Goal: Information Seeking & Learning: Learn about a topic

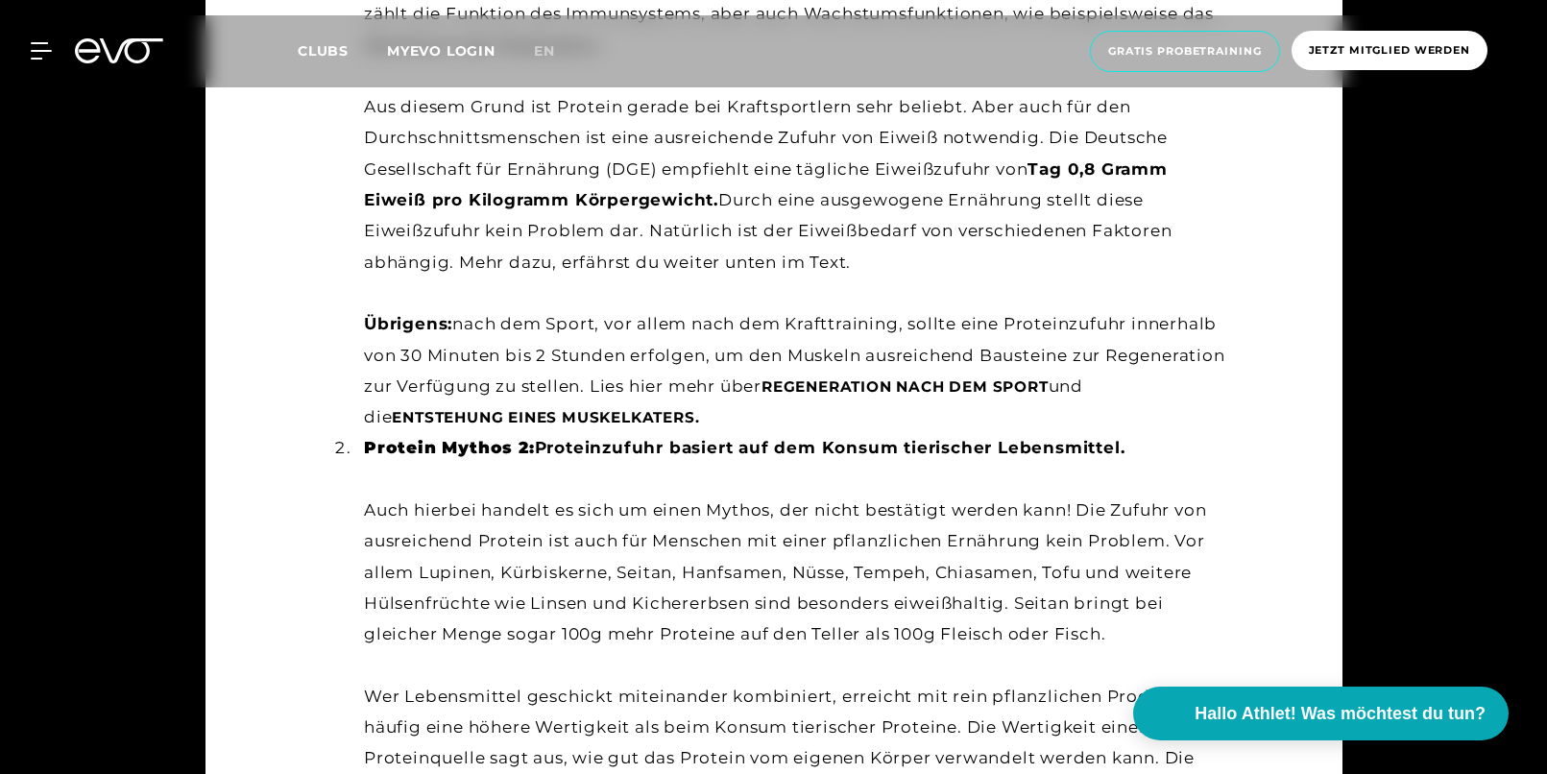
scroll to position [1632, 0]
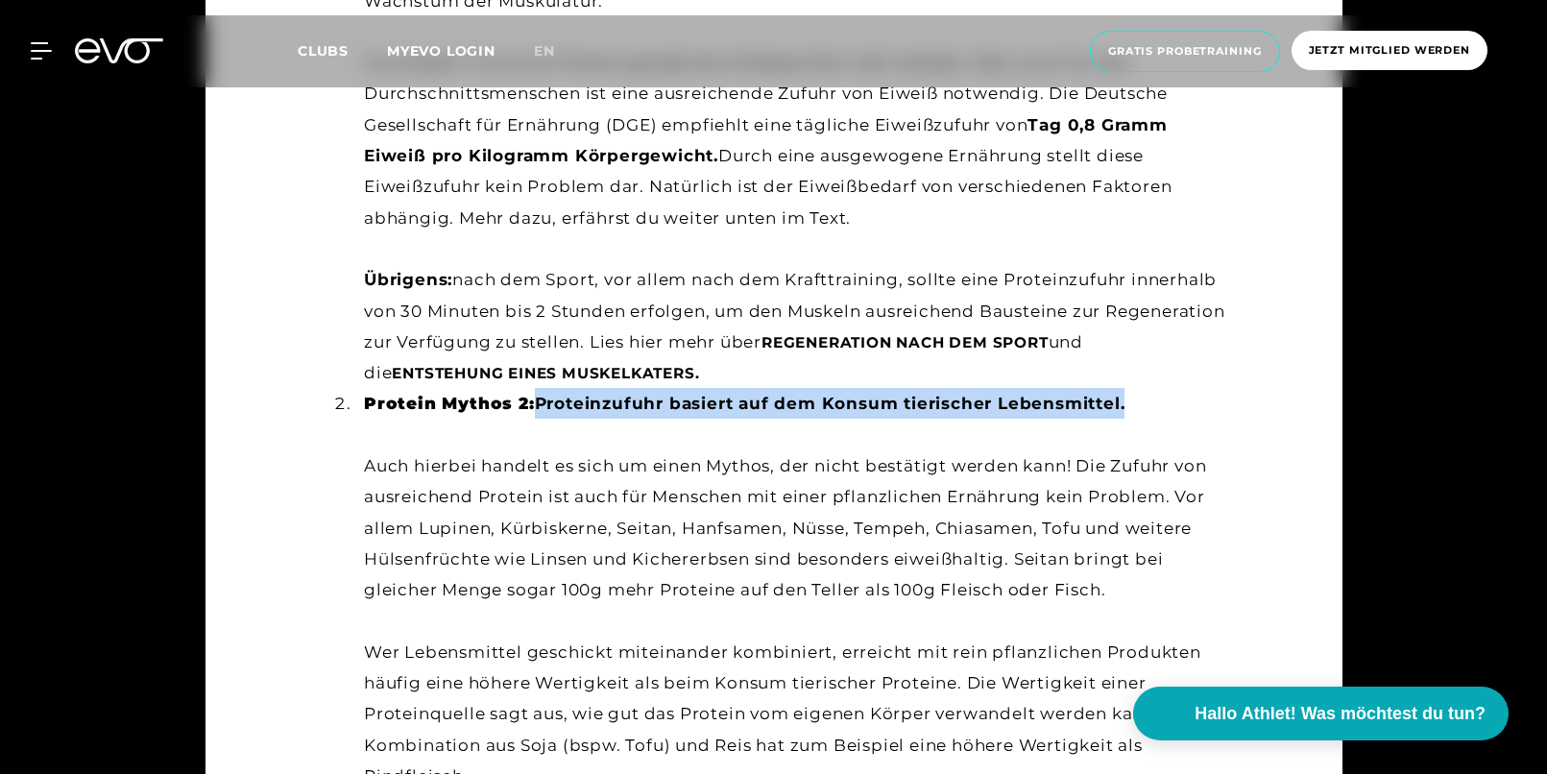
drag, startPoint x: 1135, startPoint y: 410, endPoint x: 544, endPoint y: 396, distance: 590.6
click at [544, 396] on li "Protein Mythos 2: Proteinzufuhr basiert auf dem Konsum tierischer Lebensmittel.…" at bounding box center [791, 605] width 871 height 434
click at [1036, 413] on strong "Protein Mythos 2: Proteinzufuhr basiert auf dem Konsum tierischer Lebensmittel." at bounding box center [744, 403] width 760 height 19
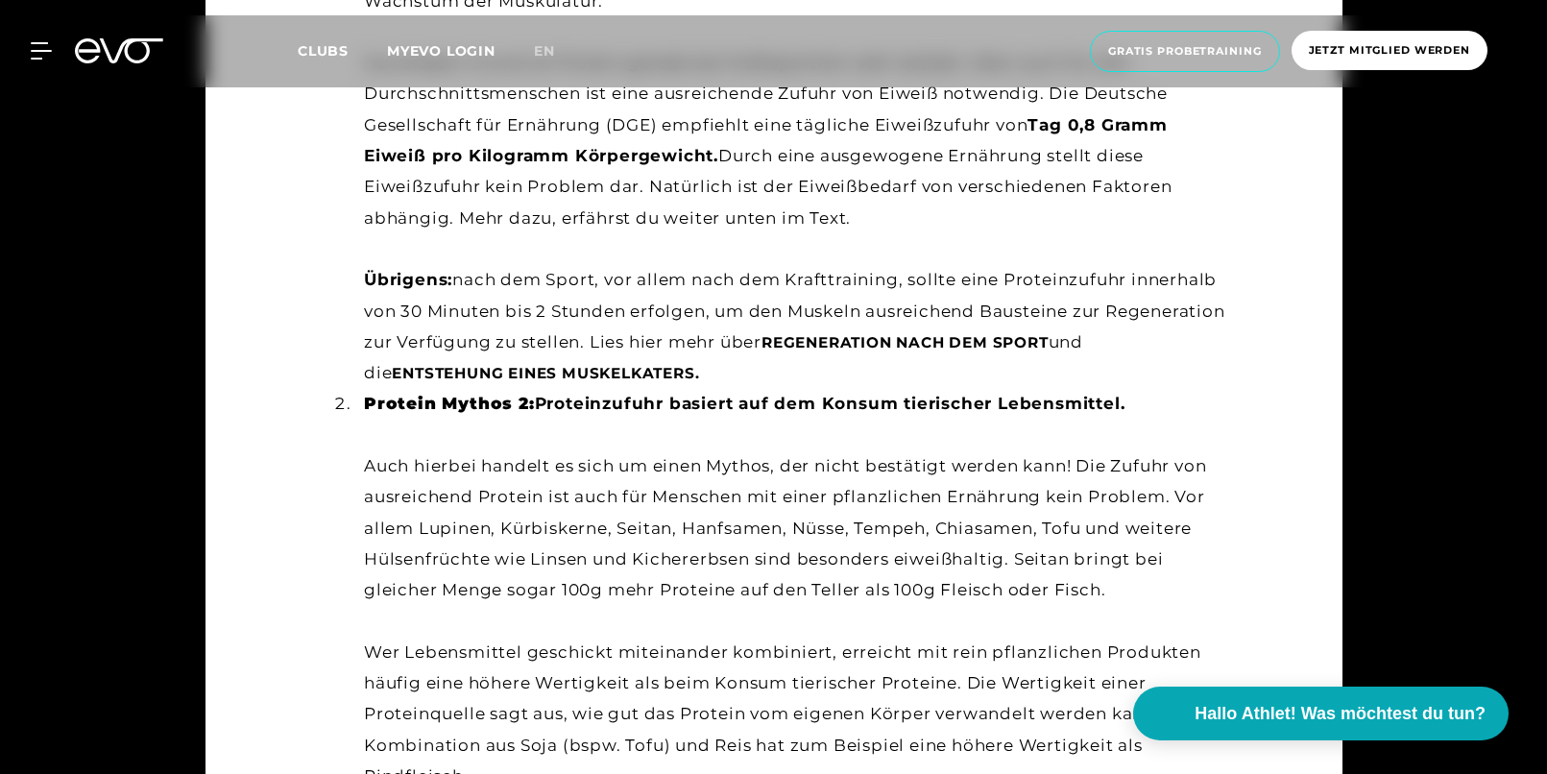
click at [1122, 422] on li "Protein Mythos 2: Proteinzufuhr basiert auf dem Konsum tierischer Lebensmittel.…" at bounding box center [791, 605] width 871 height 434
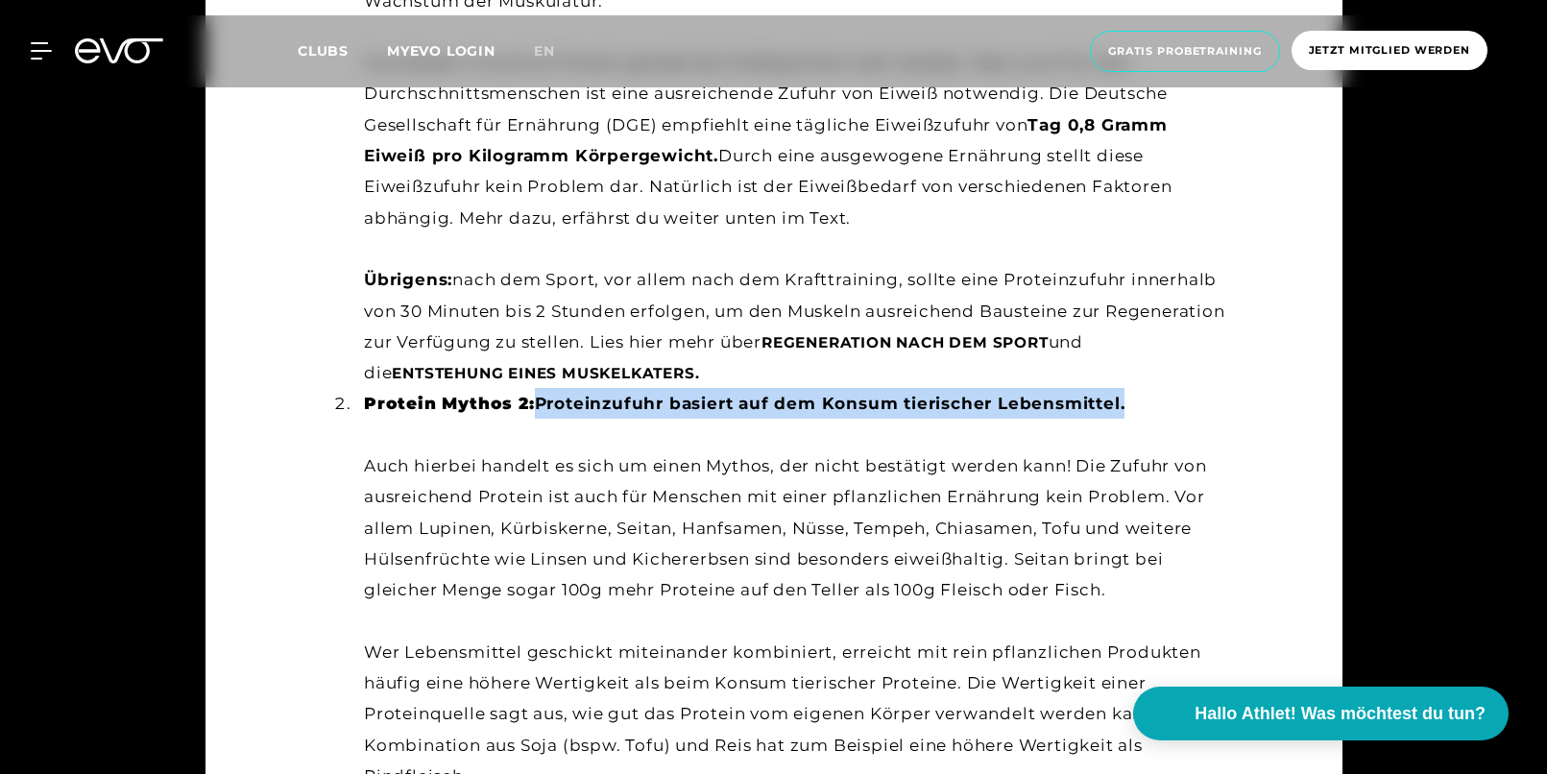
drag, startPoint x: 1130, startPoint y: 405, endPoint x: 539, endPoint y: 404, distance: 591.4
click at [540, 405] on li "Protein Mythos 2: Proteinzufuhr basiert auf dem Konsum tierischer Lebensmittel.…" at bounding box center [791, 605] width 871 height 434
copy strong "Proteinzufuhr basiert auf dem Konsum tierischer Lebensmittel."
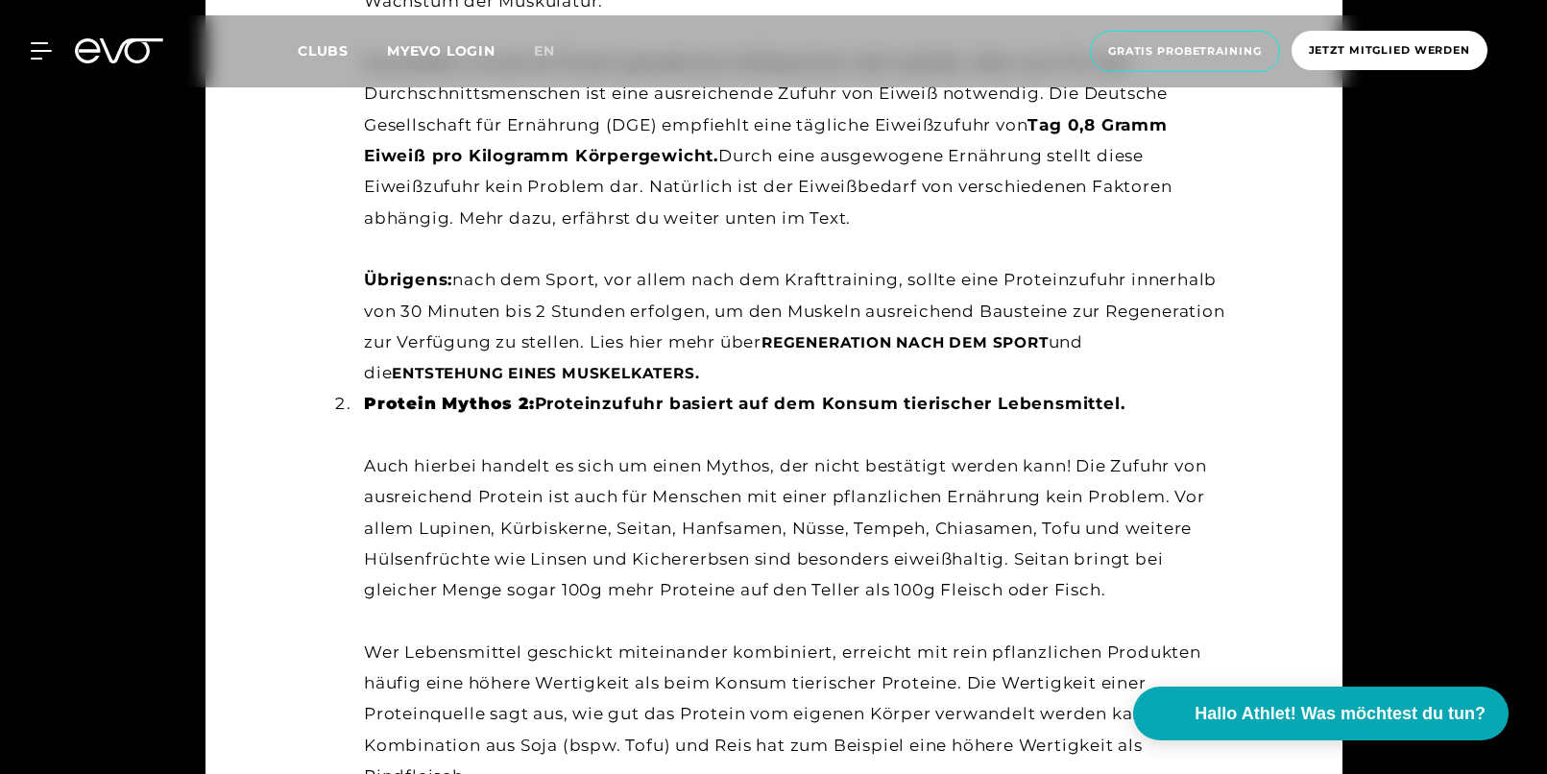
click at [884, 488] on li "Protein Mythos 2: Proteinzufuhr basiert auf dem Konsum tierischer Lebensmittel.…" at bounding box center [791, 605] width 871 height 434
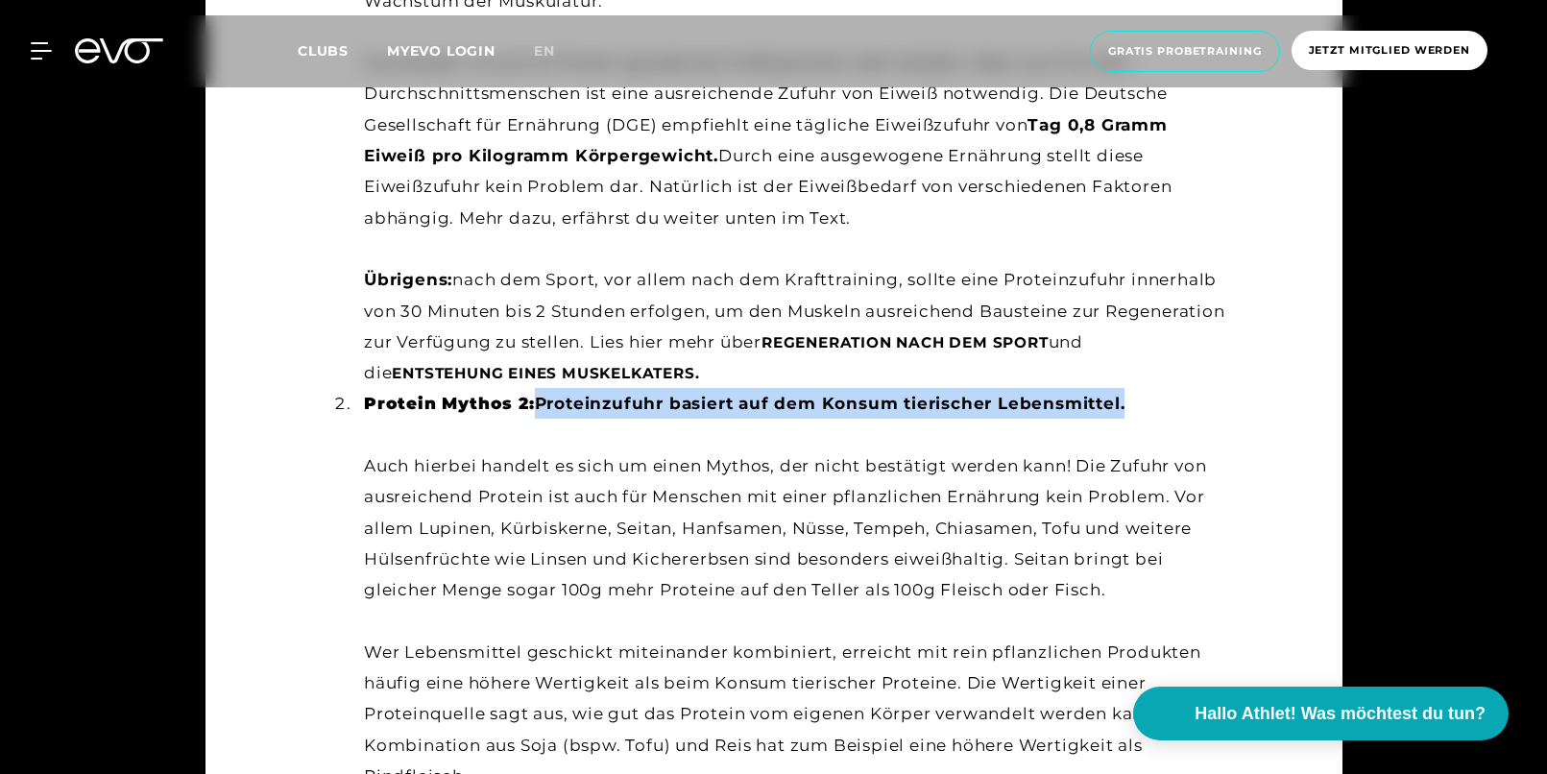
drag, startPoint x: 1130, startPoint y: 403, endPoint x: 537, endPoint y: 394, distance: 593.4
click at [537, 394] on li "Protein Mythos 2: Proteinzufuhr basiert auf dem Konsum tierischer Lebensmittel.…" at bounding box center [791, 605] width 871 height 434
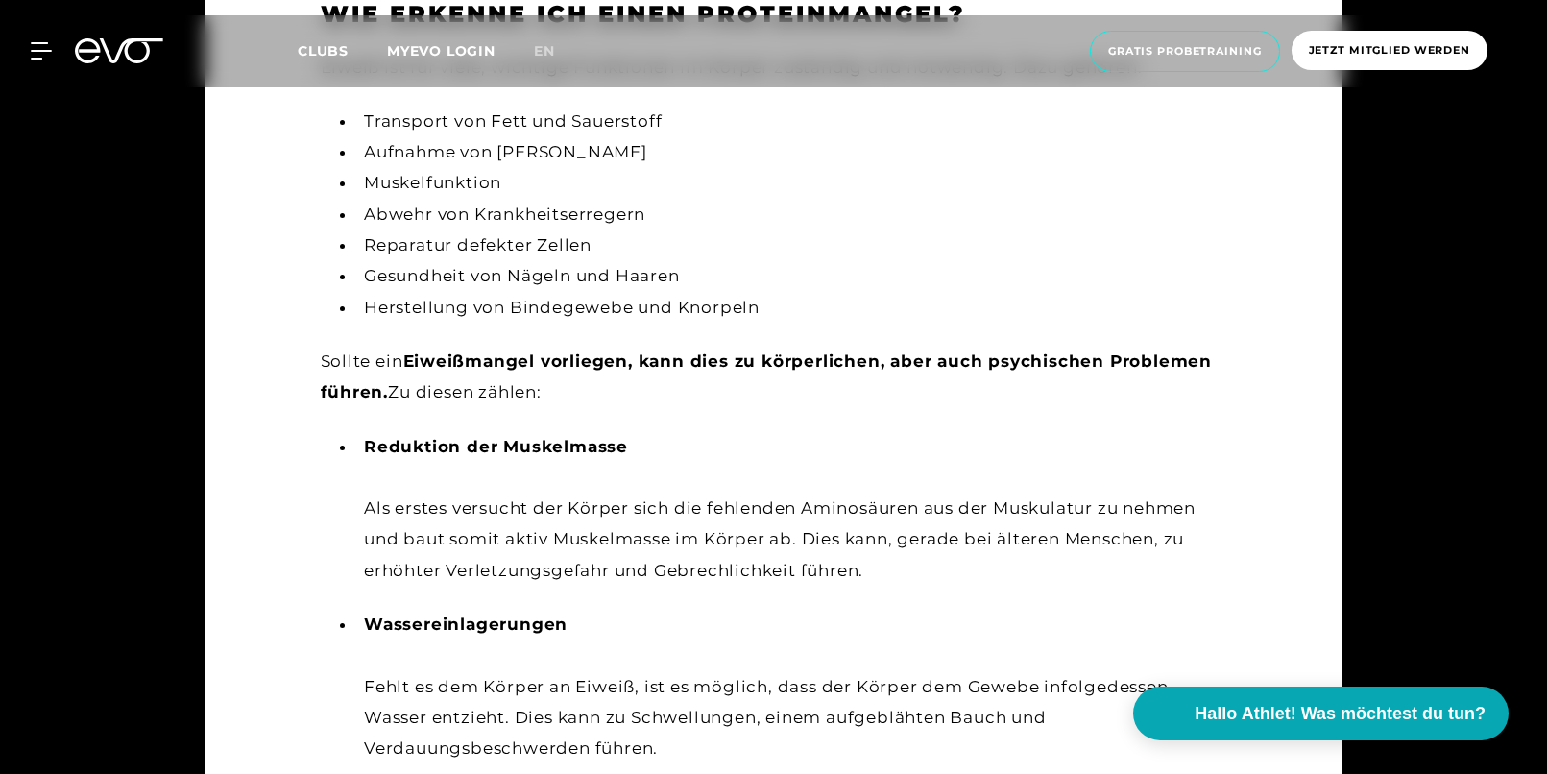
scroll to position [3744, 0]
